Goal: Find specific page/section: Find specific page/section

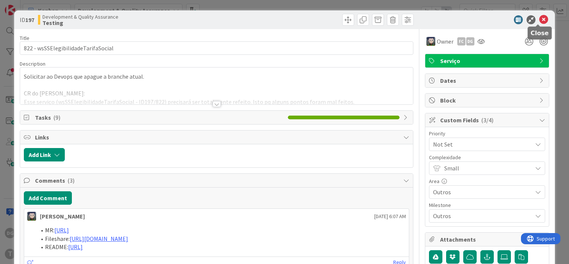
click at [539, 21] on icon at bounding box center [543, 19] width 9 height 9
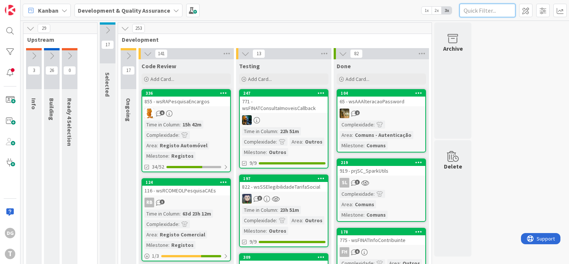
click at [477, 11] on input "text" at bounding box center [488, 10] width 56 height 13
paste input "wseeeucarisgenericservice"
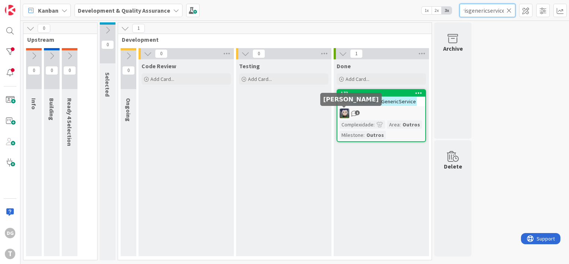
type input "wseeeucarisgenericservice"
click at [381, 114] on div "1" at bounding box center [382, 113] width 88 height 10
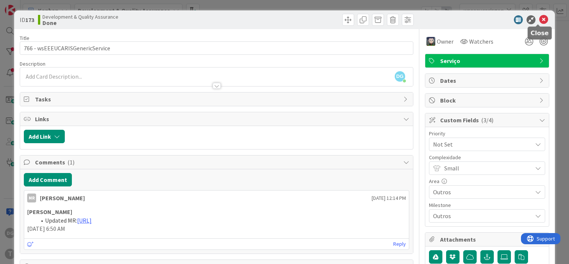
click at [541, 23] on icon at bounding box center [543, 19] width 9 height 9
